Goal: Task Accomplishment & Management: Use online tool/utility

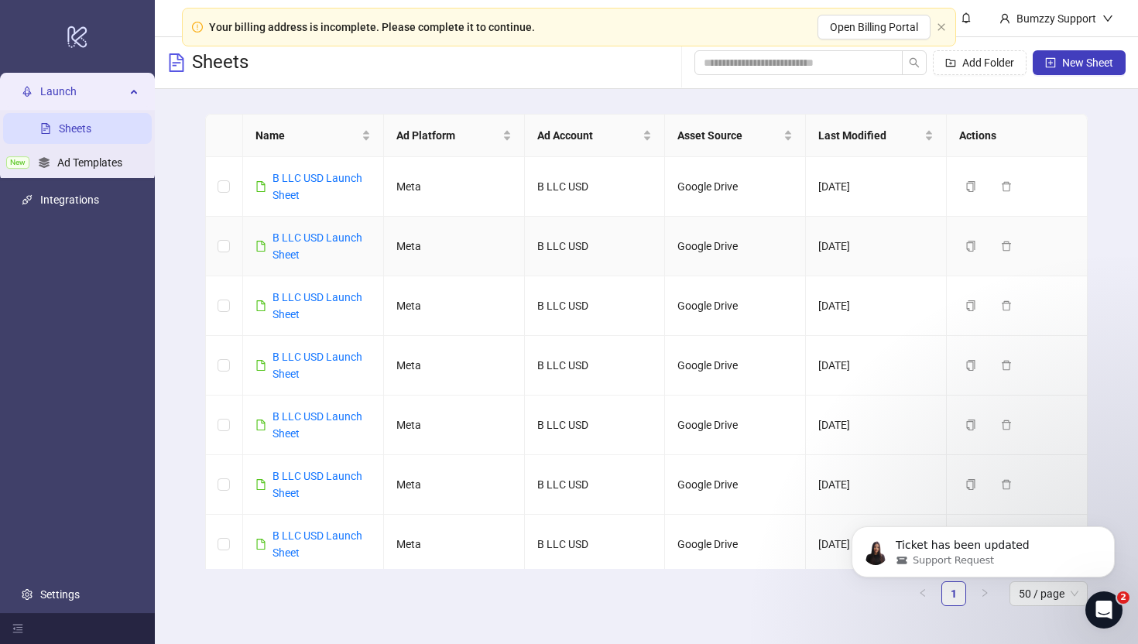
click at [316, 246] on div "B LLC USD Launch Sheet" at bounding box center [322, 246] width 98 height 34
click at [316, 236] on link "B LLC USD Launch Sheet" at bounding box center [318, 246] width 90 height 29
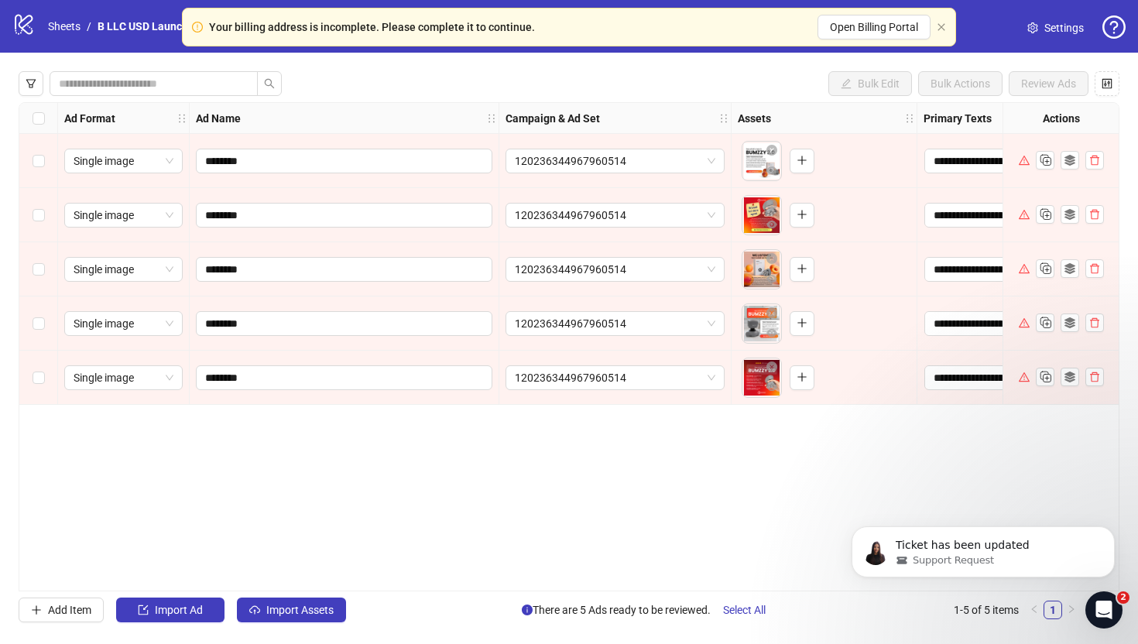
click at [45, 120] on div "Select all rows" at bounding box center [38, 118] width 39 height 31
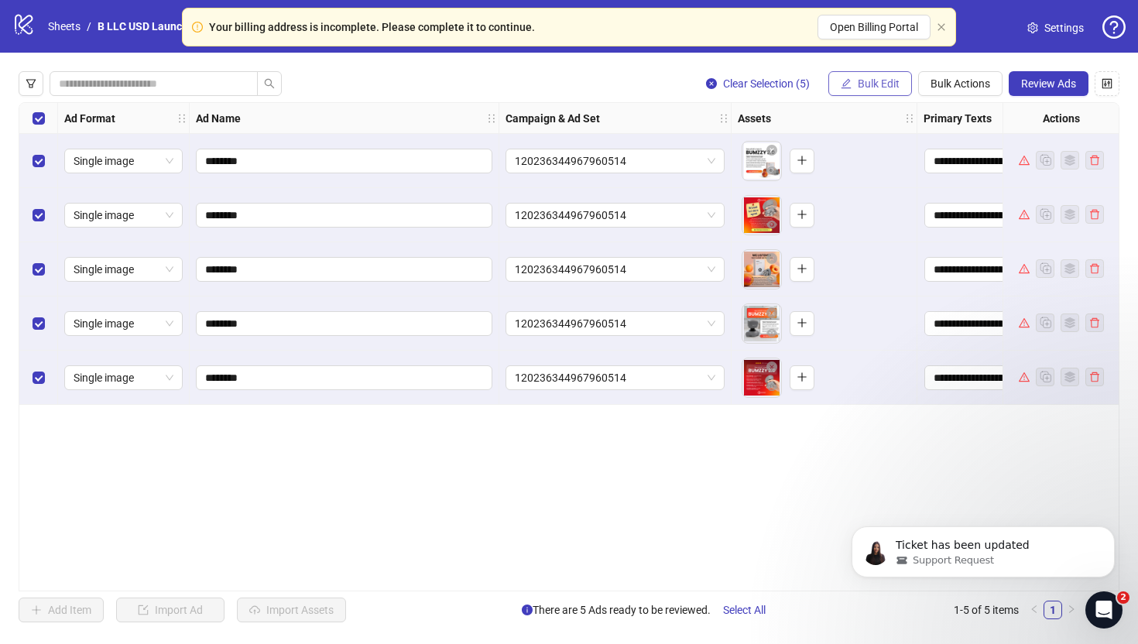
click at [881, 81] on span "Bulk Edit" at bounding box center [879, 83] width 42 height 12
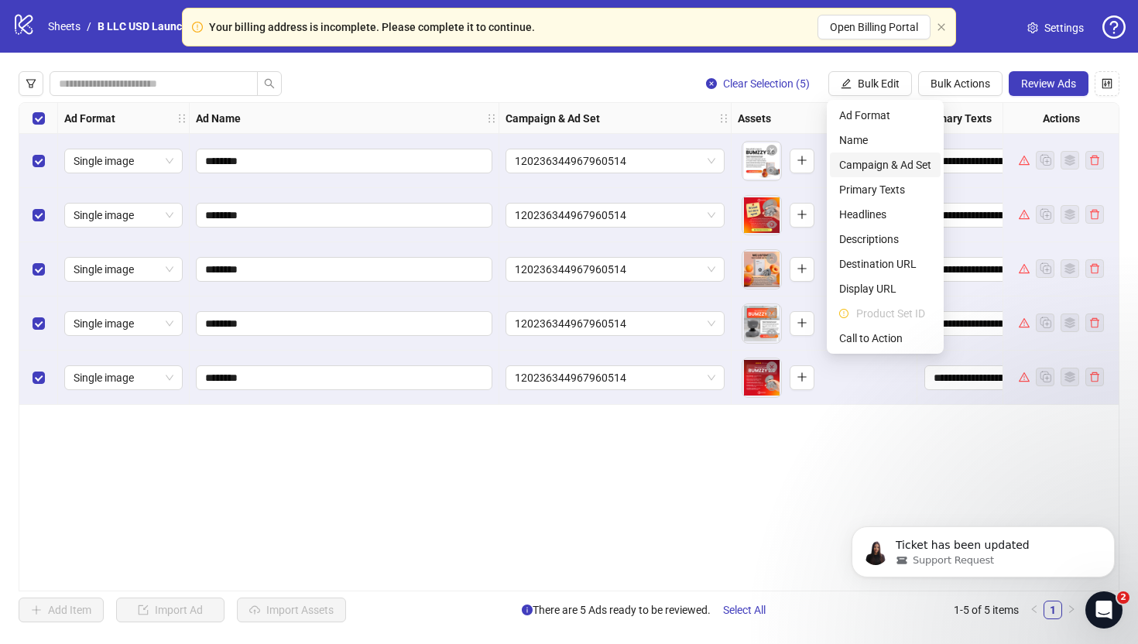
click at [877, 159] on span "Campaign & Ad Set" at bounding box center [885, 164] width 92 height 17
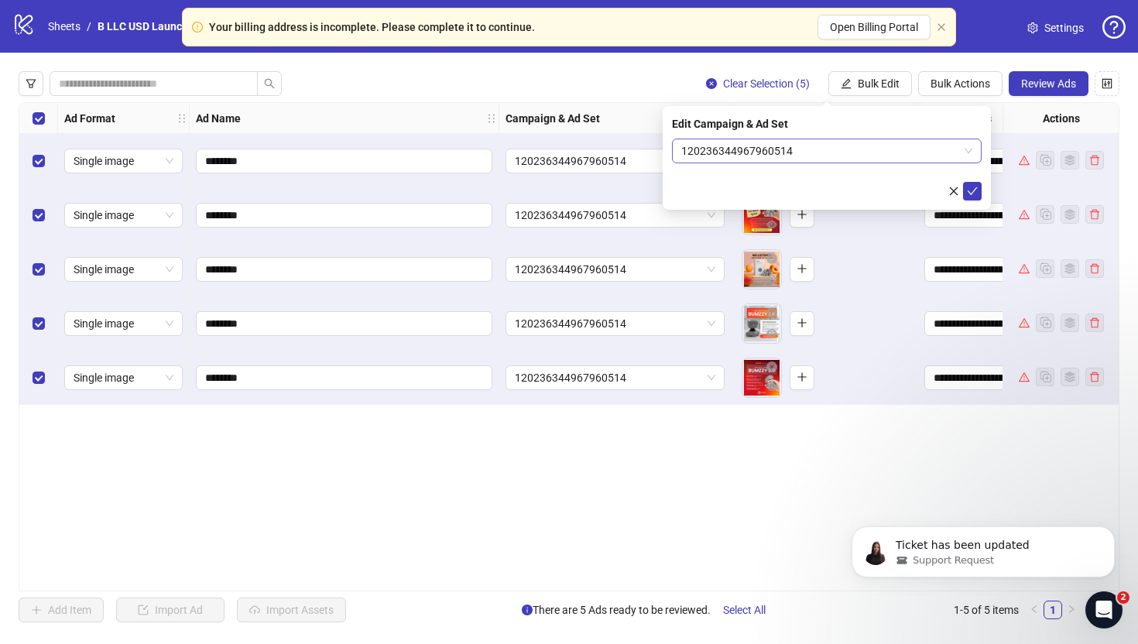
click at [746, 145] on span "120236344967960514" at bounding box center [827, 150] width 291 height 23
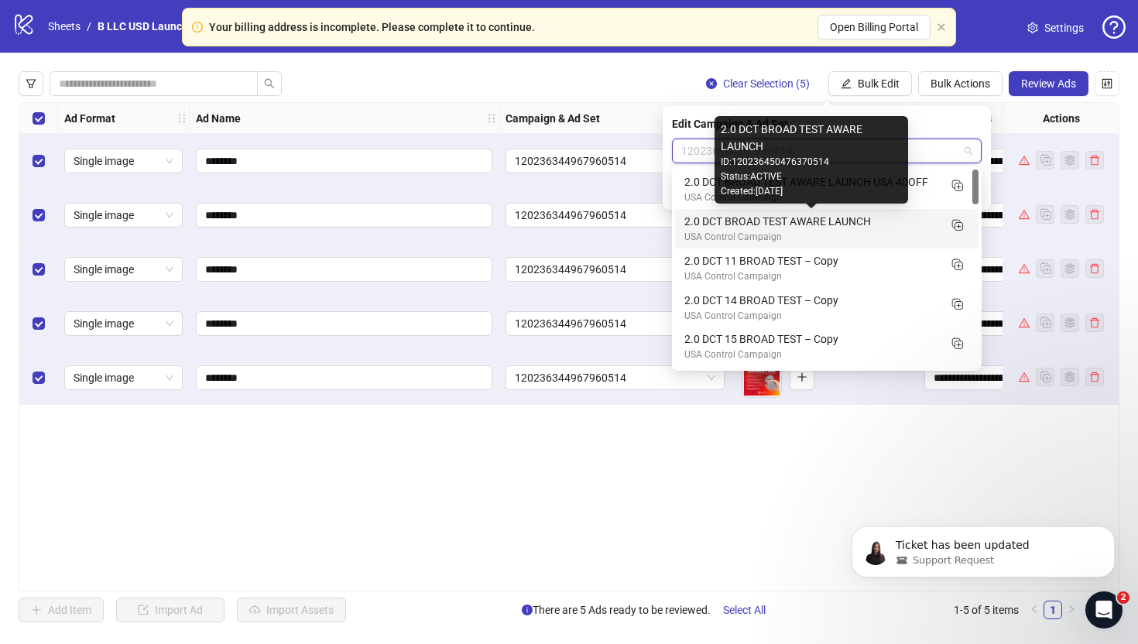
click at [757, 232] on div "USA Control Campaign" at bounding box center [812, 237] width 254 height 15
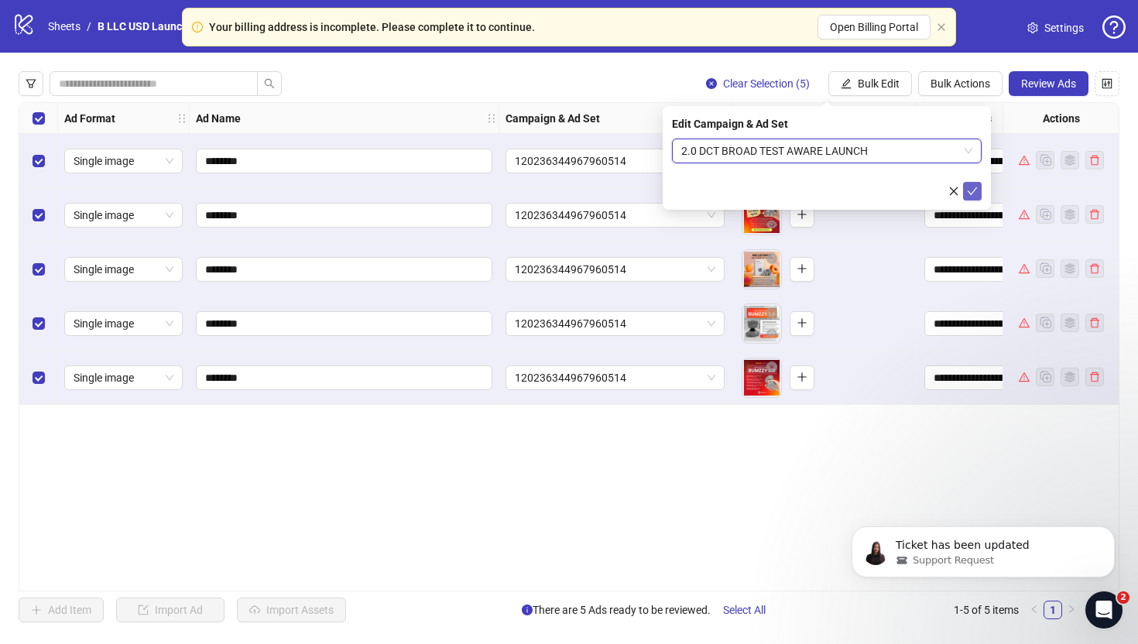
click at [972, 198] on button "submit" at bounding box center [972, 191] width 19 height 19
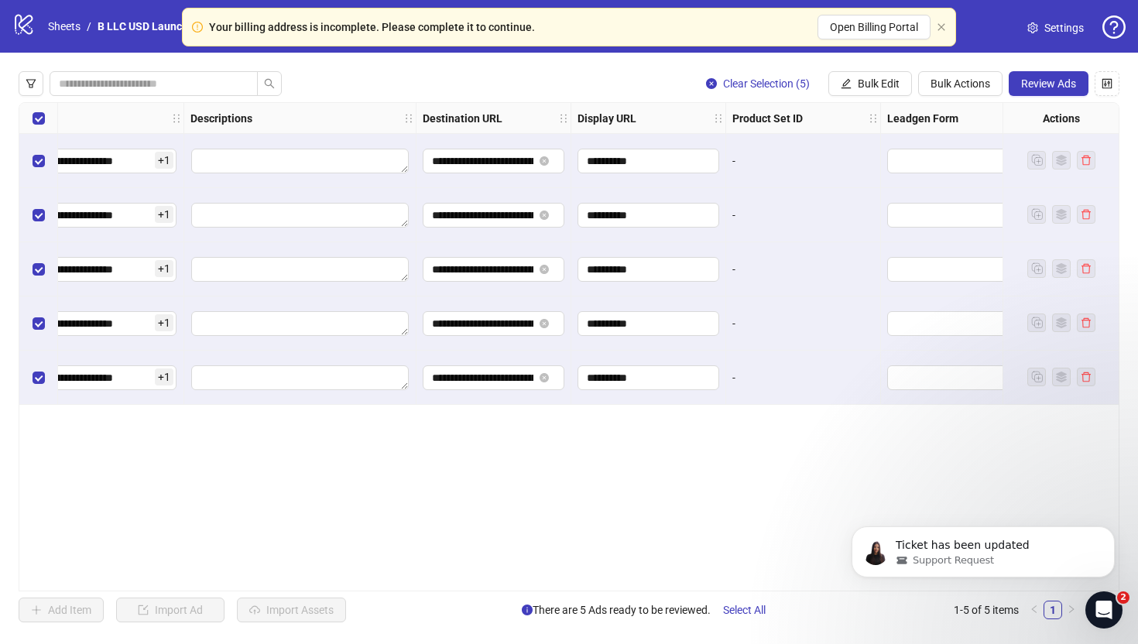
scroll to position [0, 1278]
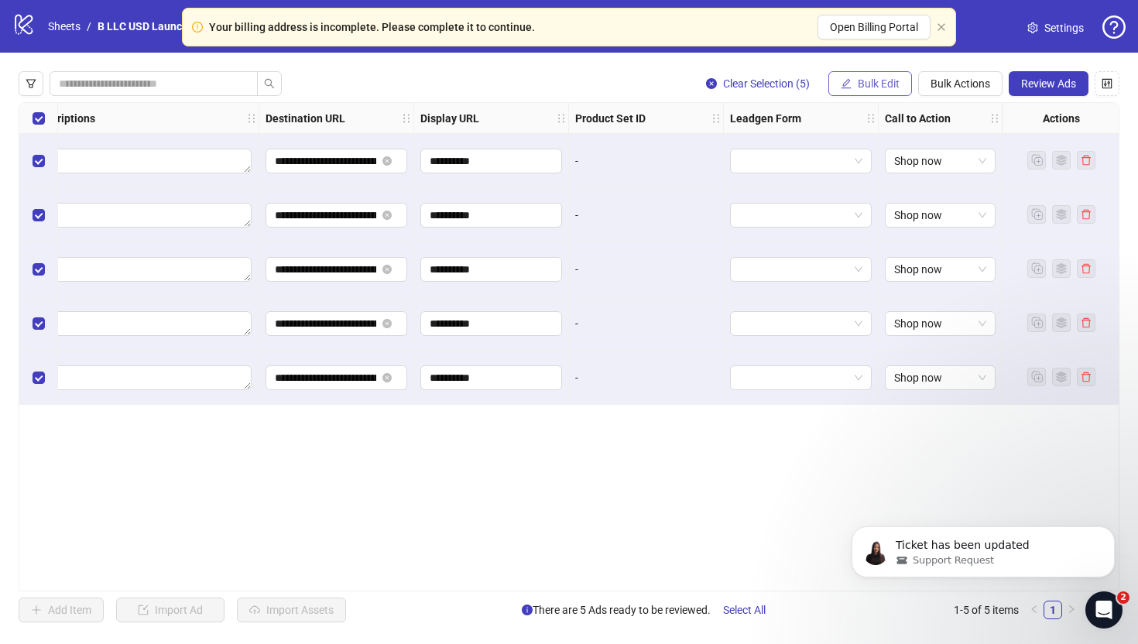
click at [892, 77] on span "Bulk Edit" at bounding box center [879, 83] width 42 height 12
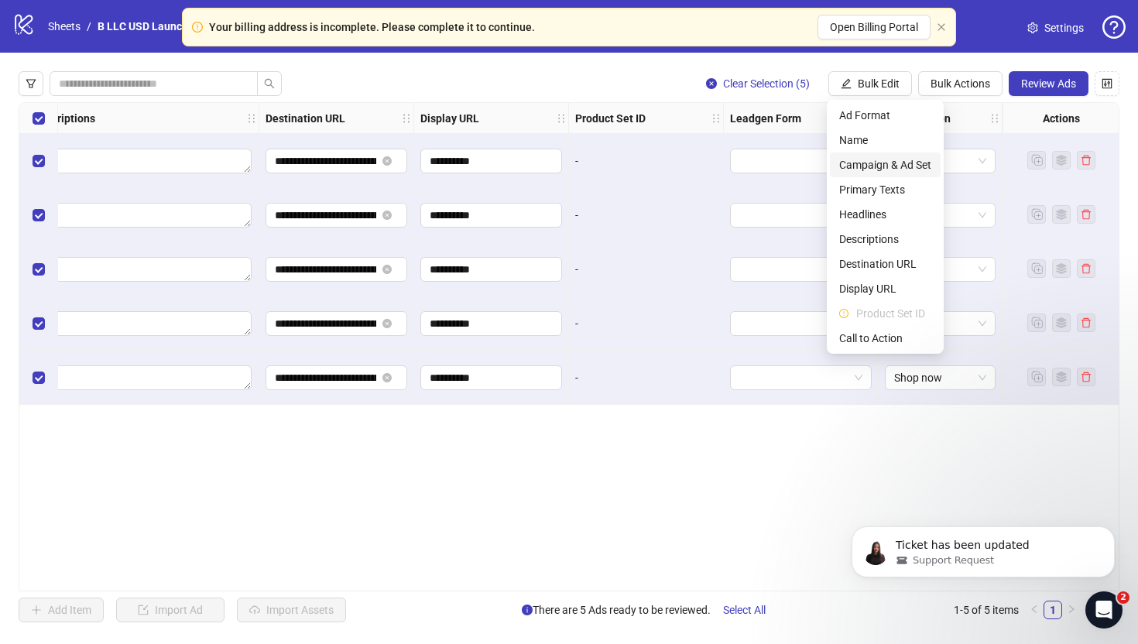
click at [884, 164] on span "Campaign & Ad Set" at bounding box center [885, 164] width 92 height 17
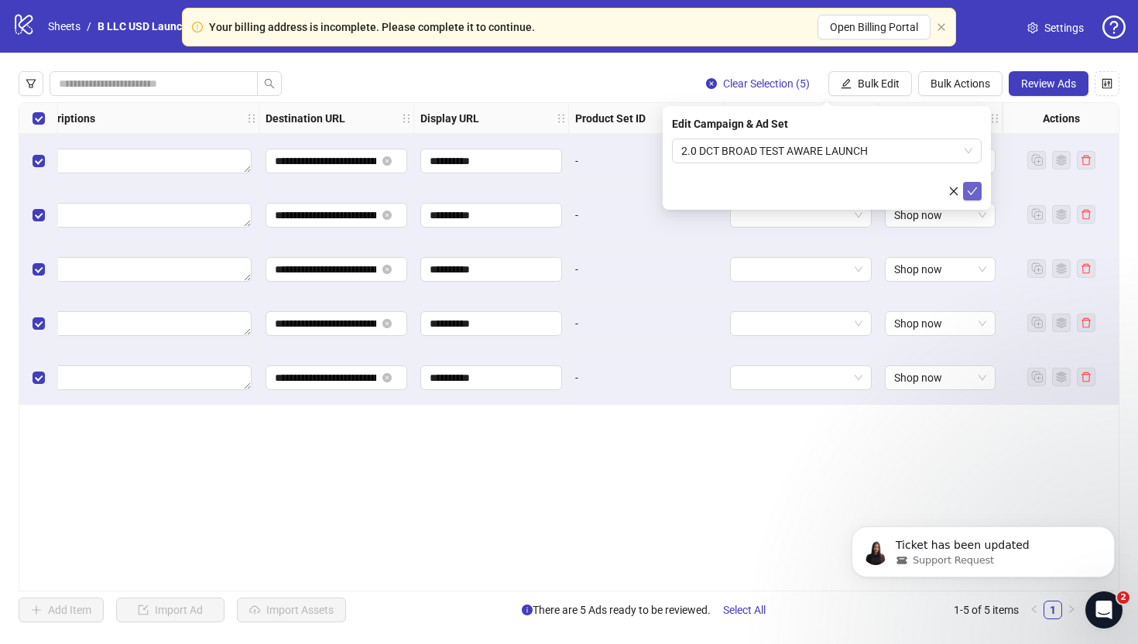
click at [967, 189] on button "submit" at bounding box center [972, 191] width 19 height 19
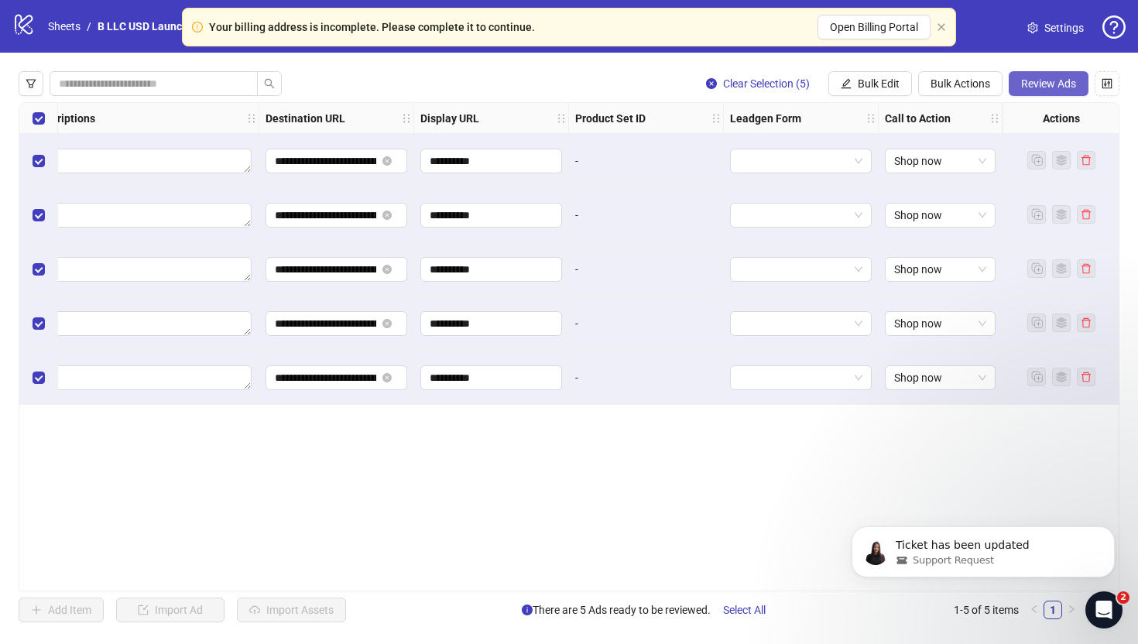
click at [1039, 94] on button "Review Ads" at bounding box center [1049, 83] width 80 height 25
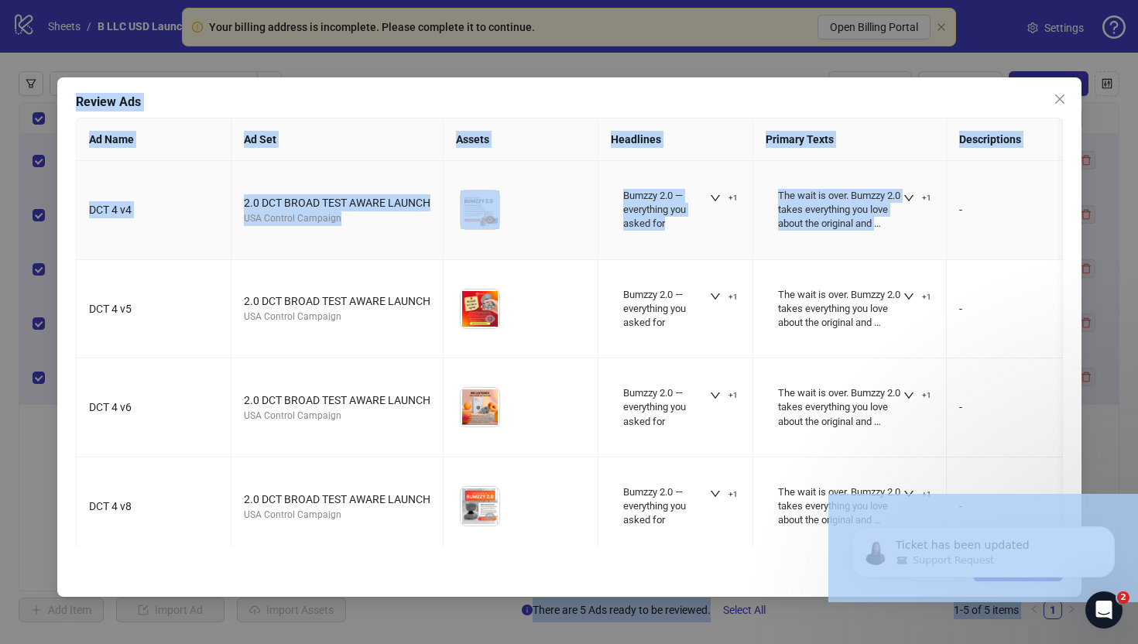
drag, startPoint x: 848, startPoint y: 237, endPoint x: 893, endPoint y: -43, distance: 283.9
click at [893, 0] on html "**********" at bounding box center [569, 322] width 1138 height 644
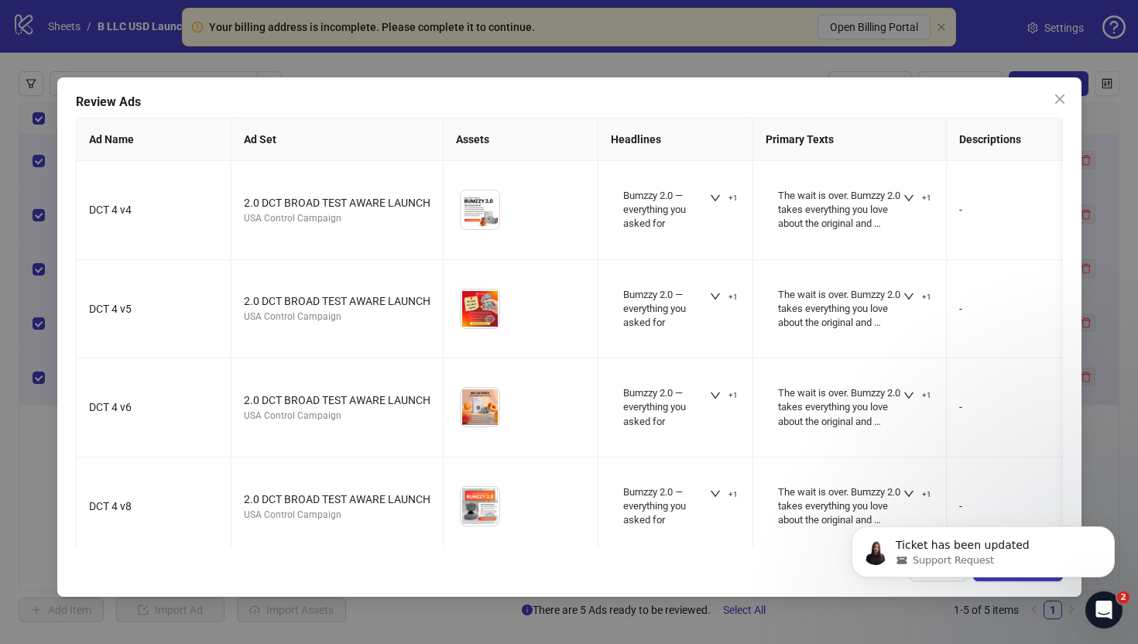
click at [987, 73] on div "Review Ads Ad Name Ad Set Assets Headlines Primary Texts Descriptions Destinati…" at bounding box center [569, 322] width 1138 height 644
click at [1109, 533] on icon "Dismiss notification" at bounding box center [1111, 531] width 9 height 9
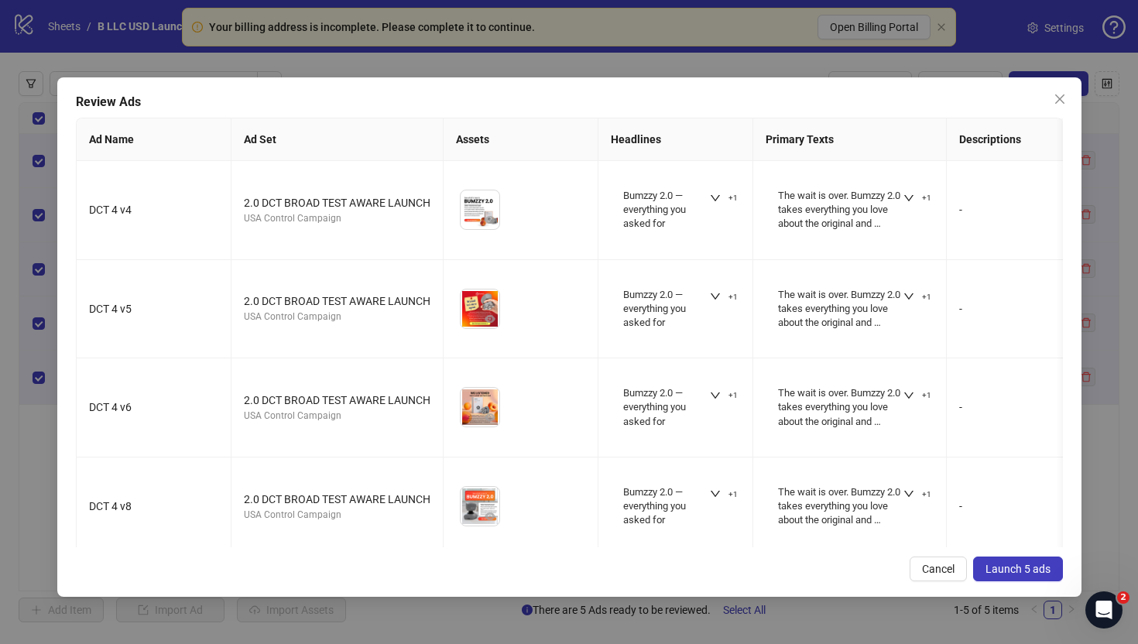
click at [1039, 571] on span "Launch 5 ads" at bounding box center [1018, 569] width 65 height 12
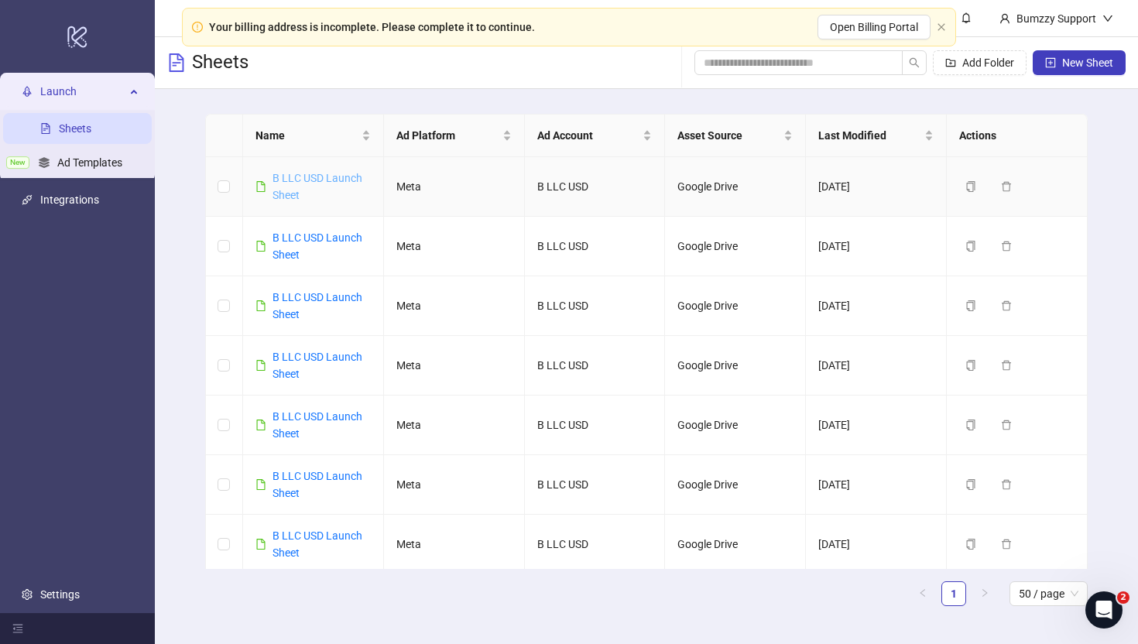
click at [314, 174] on link "B LLC USD Launch Sheet" at bounding box center [318, 186] width 90 height 29
click at [337, 229] on div "B LLC USD Launch Sheet" at bounding box center [322, 246] width 98 height 34
click at [311, 241] on link "B LLC USD Launch Sheet" at bounding box center [318, 246] width 90 height 29
click at [291, 180] on link "B LLC USD Launch Sheet" at bounding box center [318, 186] width 90 height 29
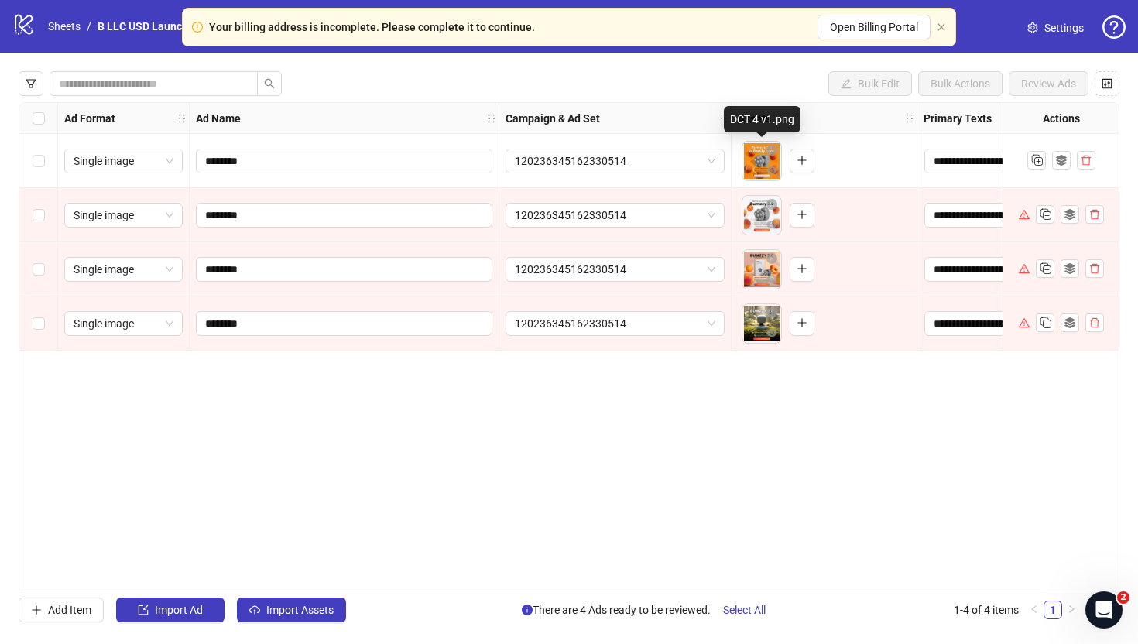
click at [760, 163] on body "**********" at bounding box center [569, 322] width 1138 height 644
click at [767, 168] on icon "eye" at bounding box center [772, 170] width 11 height 11
click at [766, 168] on div "DCT 4 v1.png ( image ) Loading full asset..." at bounding box center [569, 322] width 1138 height 644
click at [764, 167] on button "button" at bounding box center [772, 171] width 19 height 19
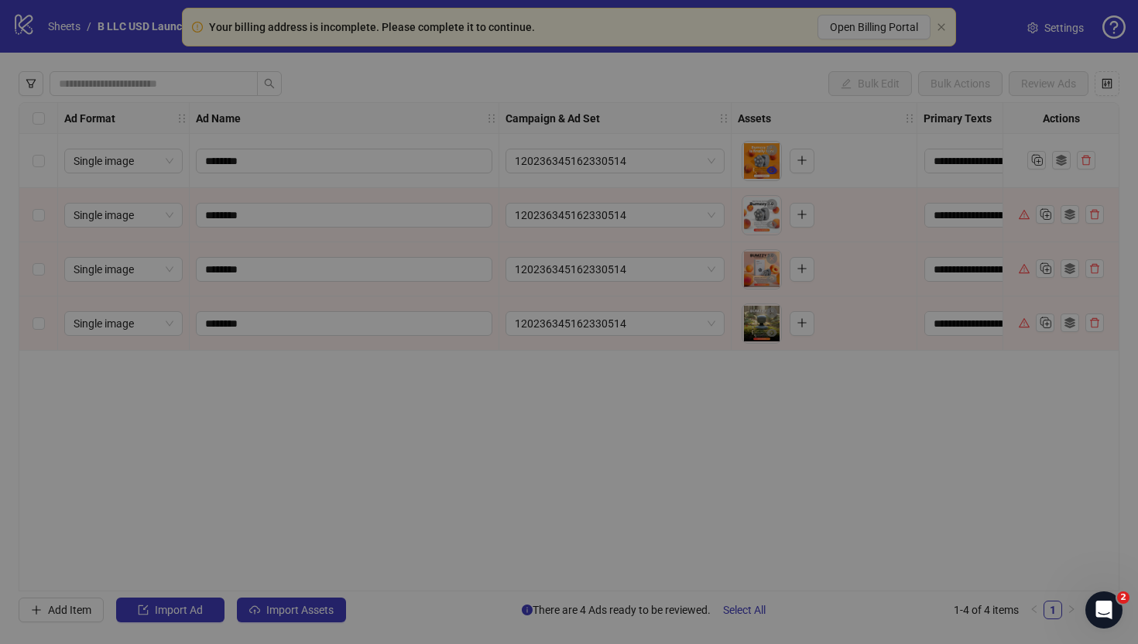
click at [764, 167] on div "DCT 4 v1.png ( image )" at bounding box center [569, 322] width 1138 height 644
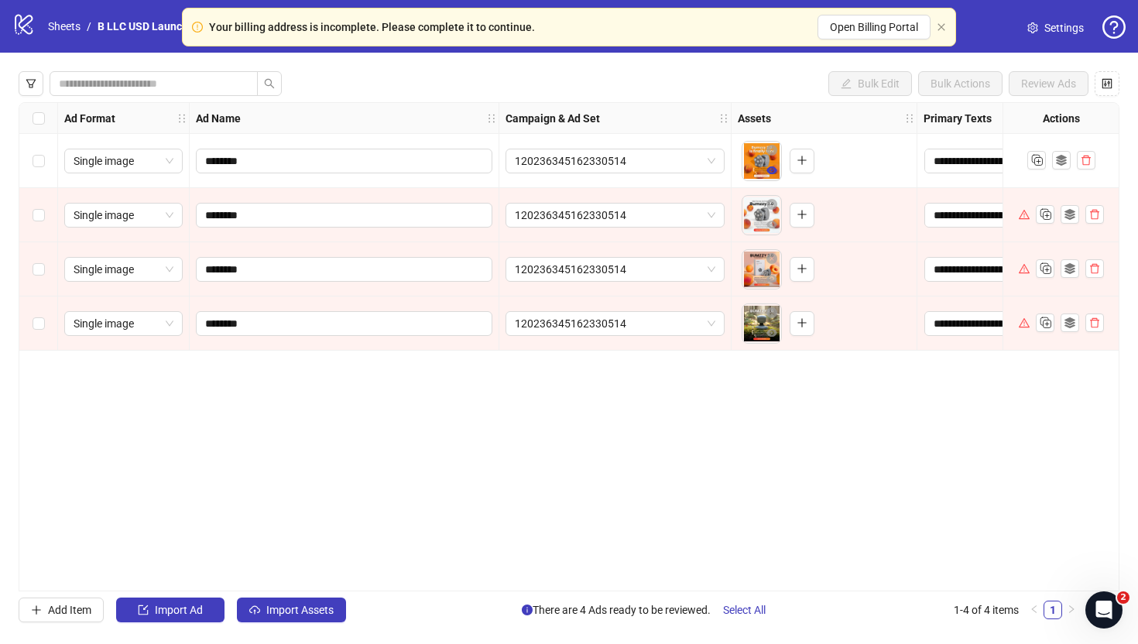
click at [771, 169] on icon "eye" at bounding box center [772, 171] width 11 height 8
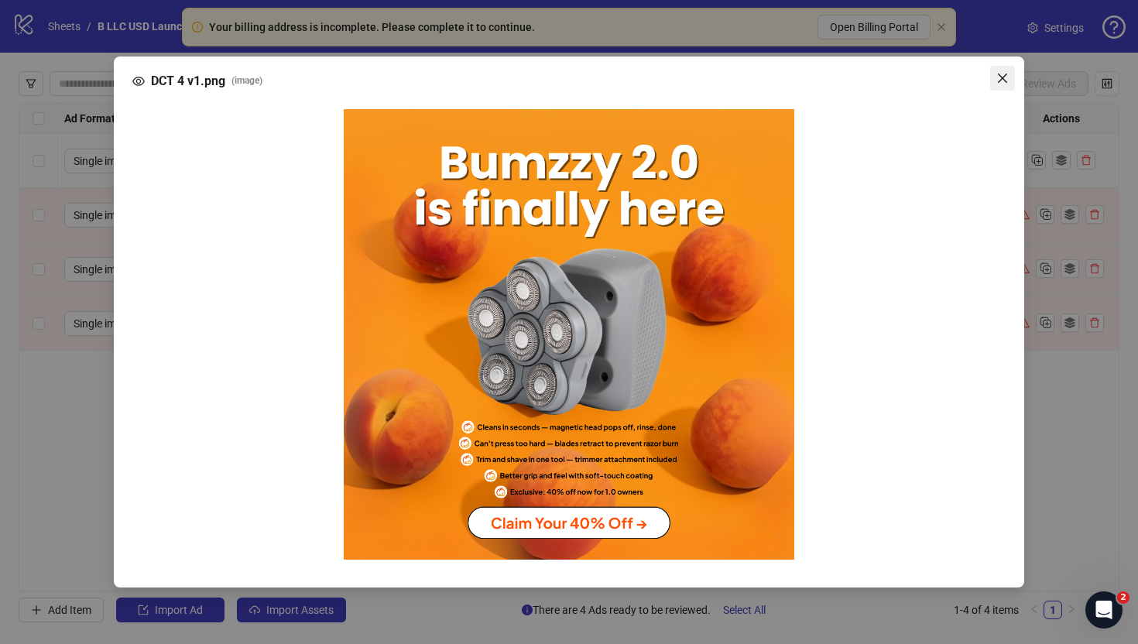
click at [1009, 77] on span "Close" at bounding box center [1003, 78] width 25 height 12
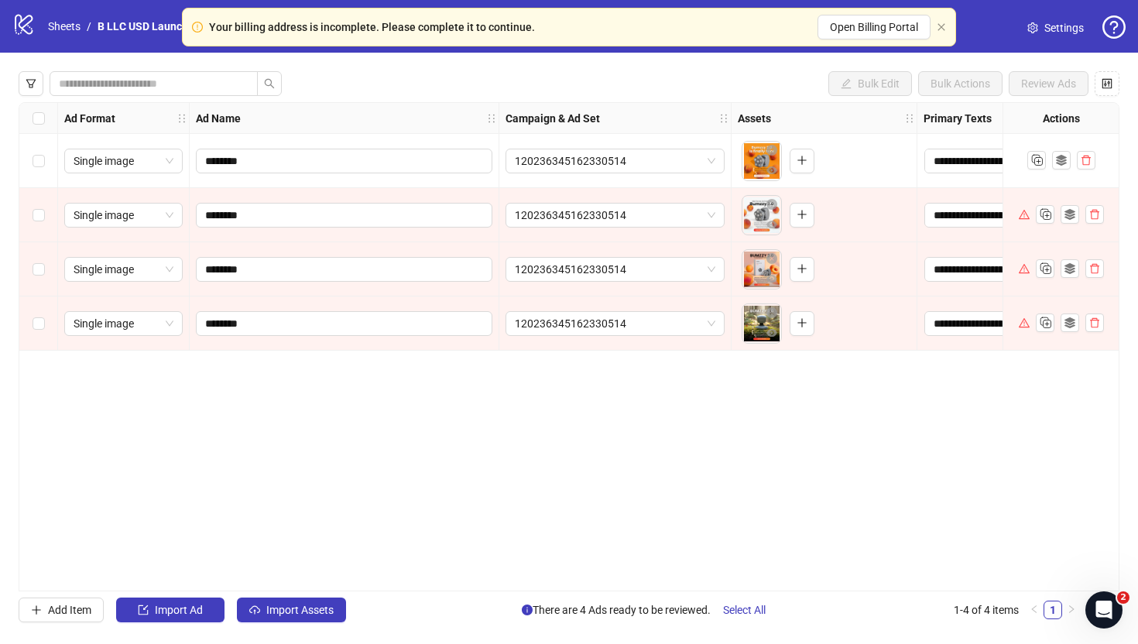
click at [26, 122] on div "Select all rows" at bounding box center [38, 118] width 39 height 31
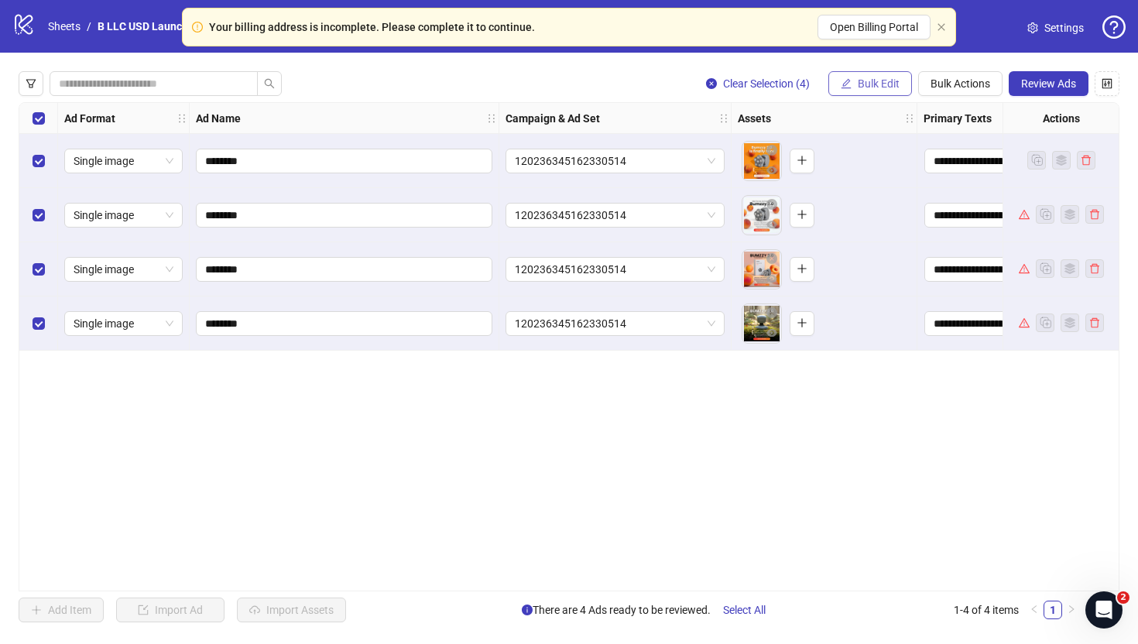
click at [860, 88] on span "Bulk Edit" at bounding box center [879, 83] width 42 height 12
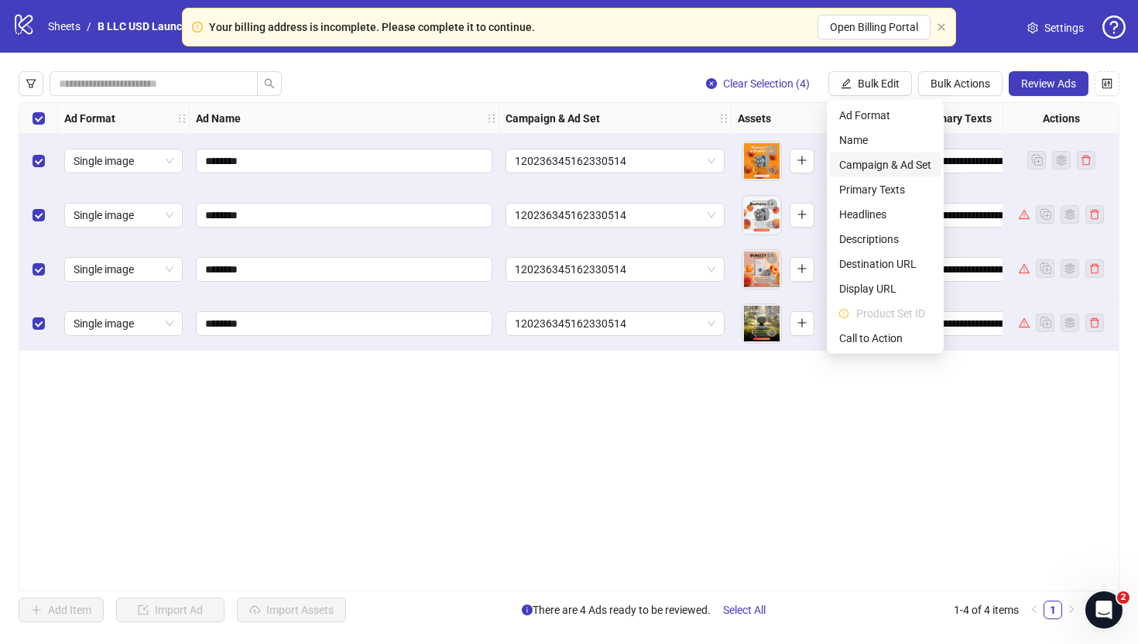
click at [902, 170] on span "Campaign & Ad Set" at bounding box center [885, 164] width 92 height 17
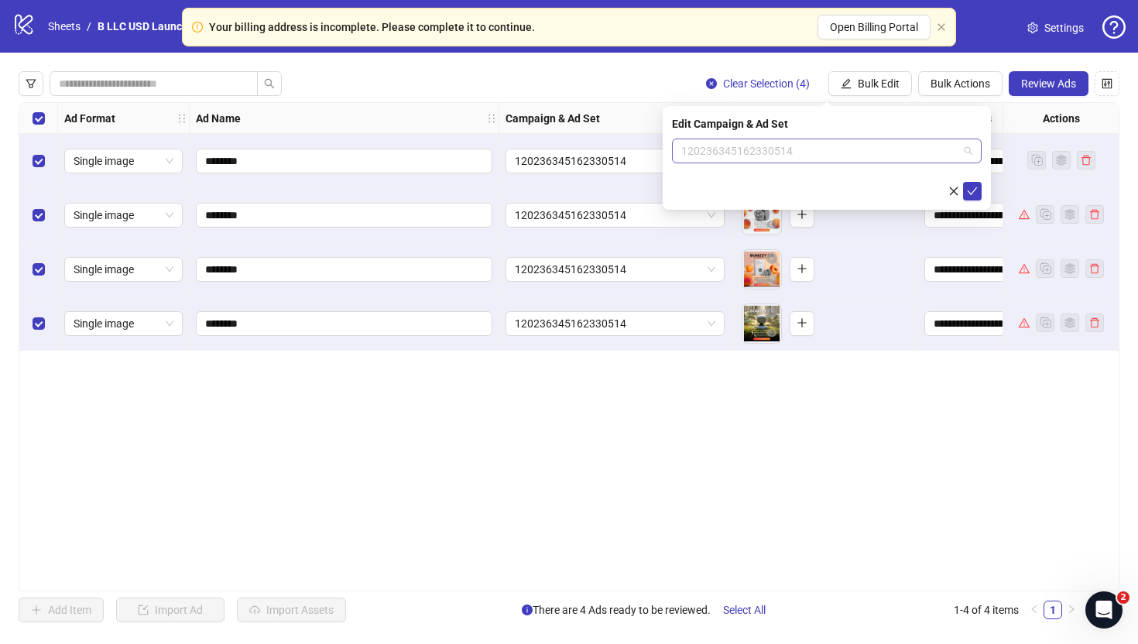
click at [845, 147] on span "120236345162330514" at bounding box center [827, 150] width 291 height 23
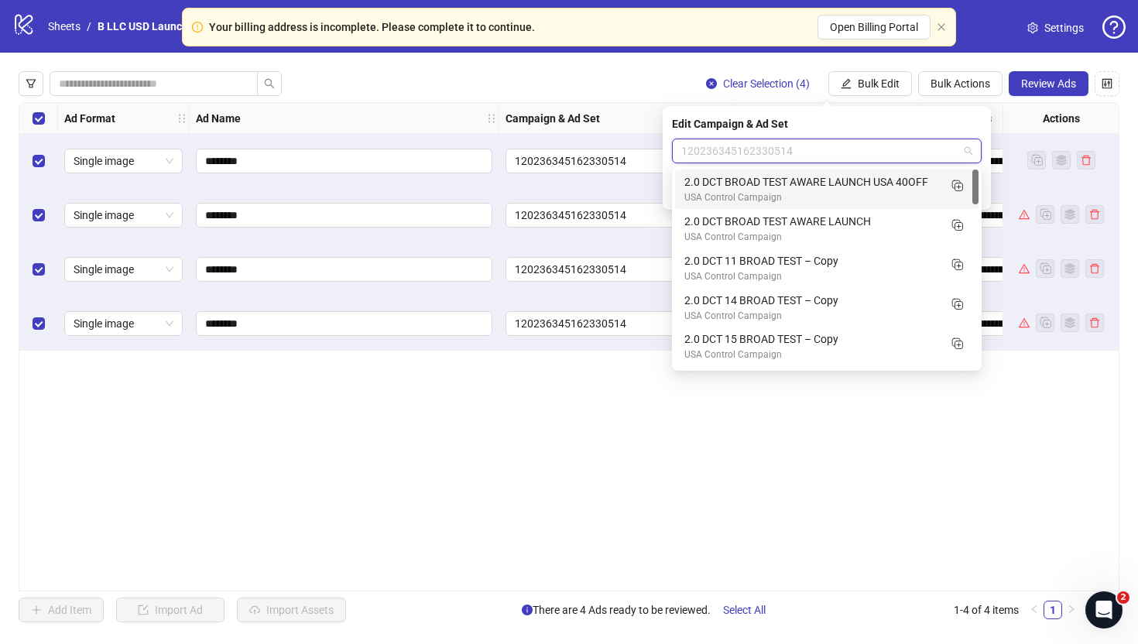
click at [853, 197] on div "USA Control Campaign" at bounding box center [812, 198] width 254 height 15
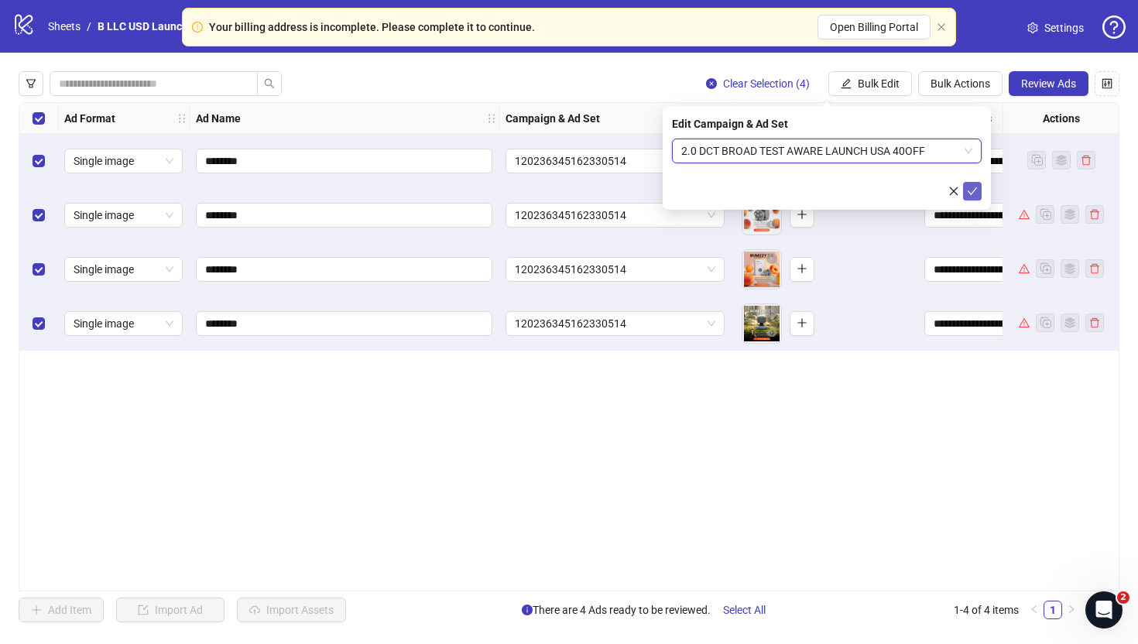
click at [977, 199] on button "submit" at bounding box center [972, 191] width 19 height 19
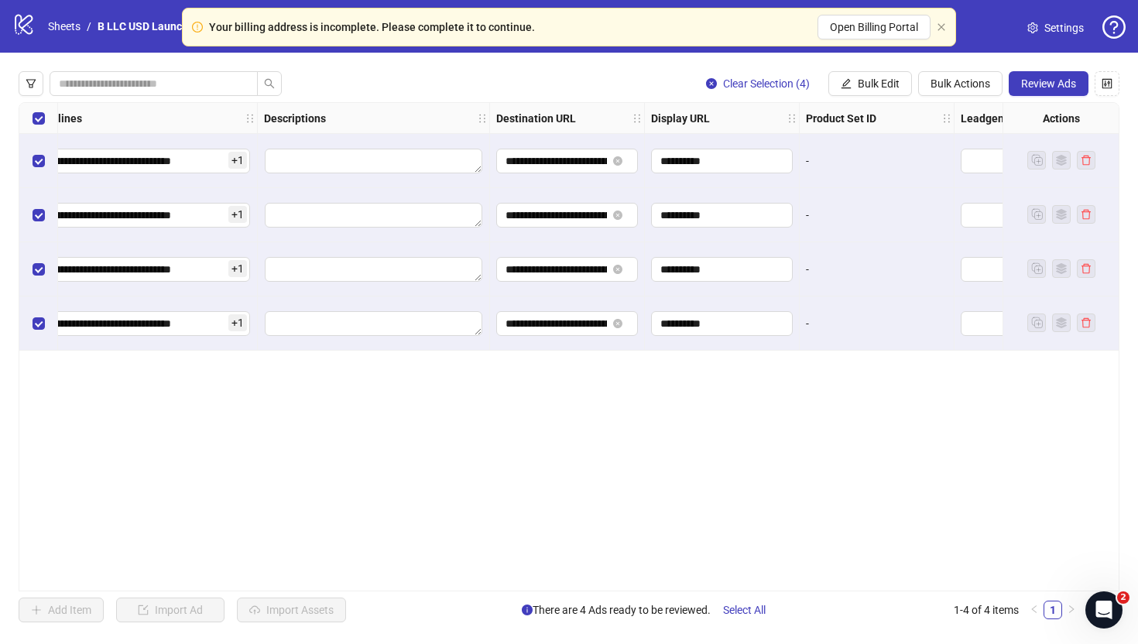
scroll to position [0, 1278]
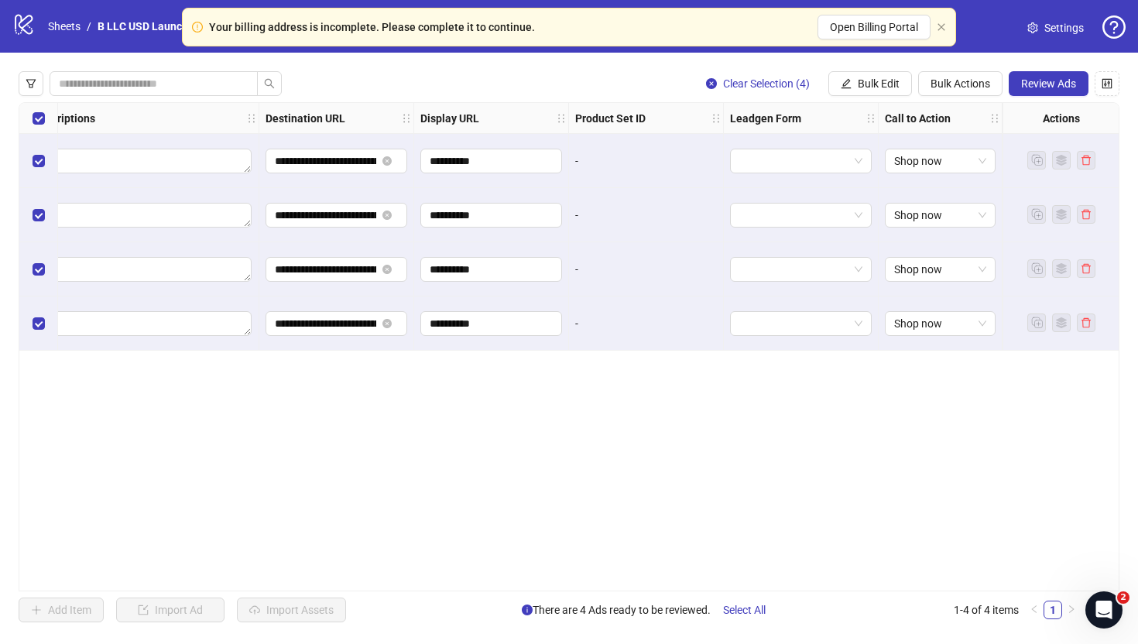
click at [1040, 62] on div "**********" at bounding box center [569, 347] width 1138 height 589
click at [1035, 83] on span "Review Ads" at bounding box center [1048, 83] width 55 height 12
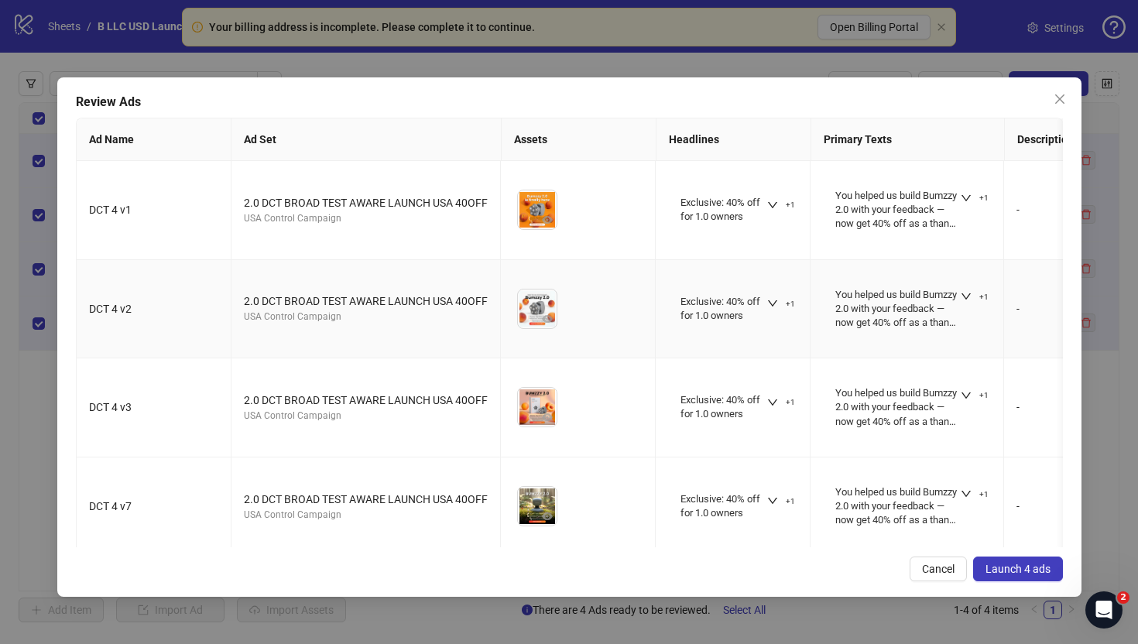
scroll to position [9, 0]
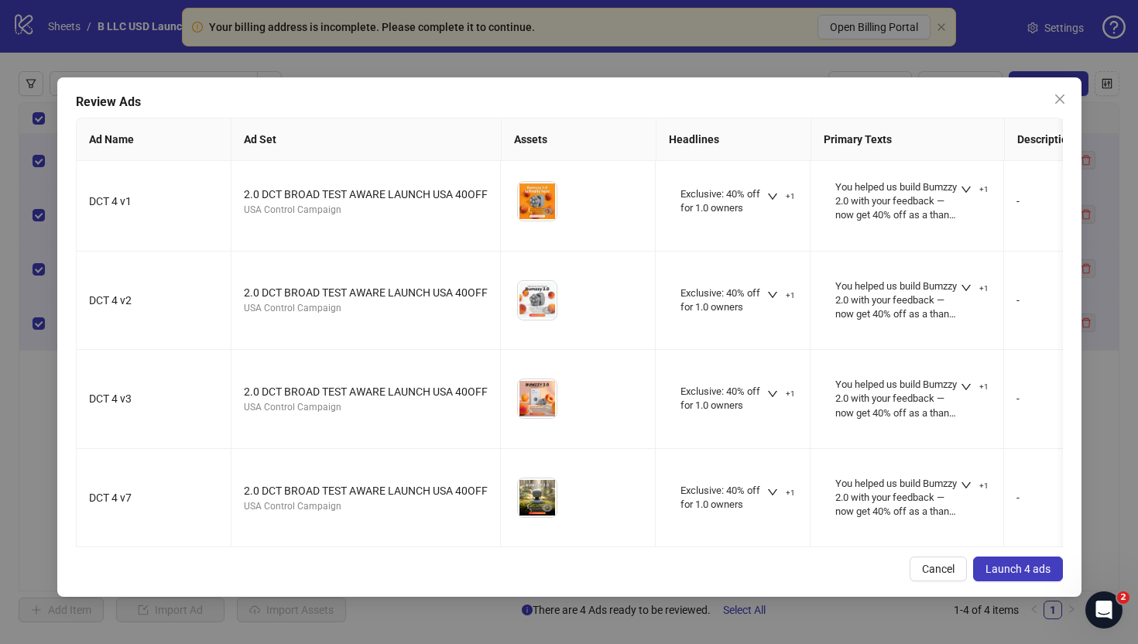
click at [1043, 569] on span "Launch 4 ads" at bounding box center [1018, 569] width 65 height 12
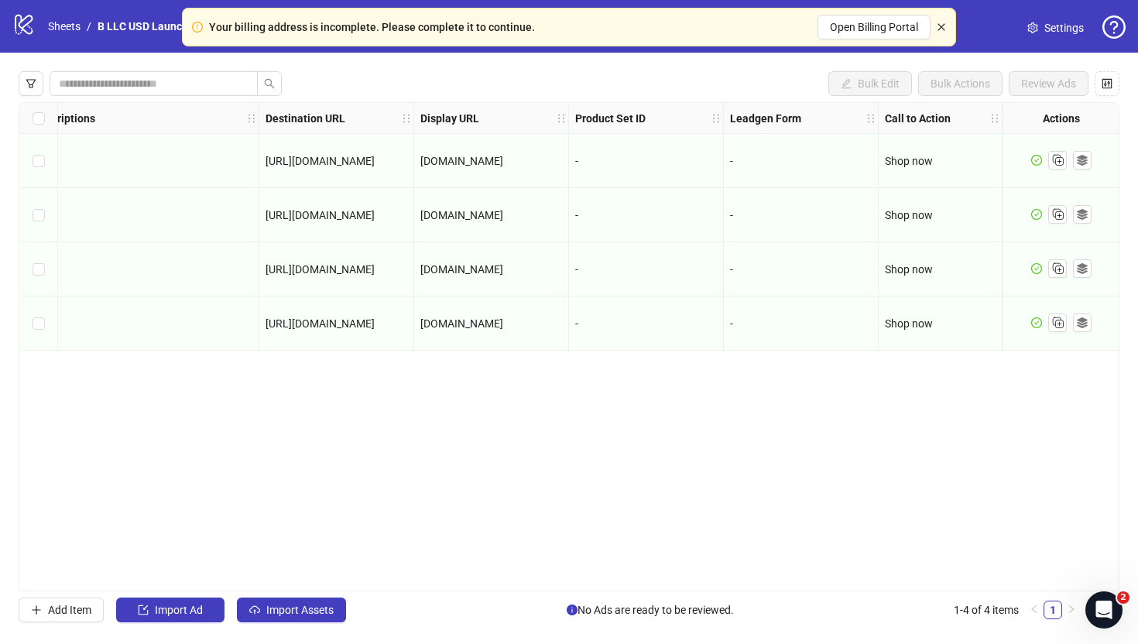
click at [939, 26] on icon "close" at bounding box center [941, 26] width 9 height 9
